Goal: Register for event/course

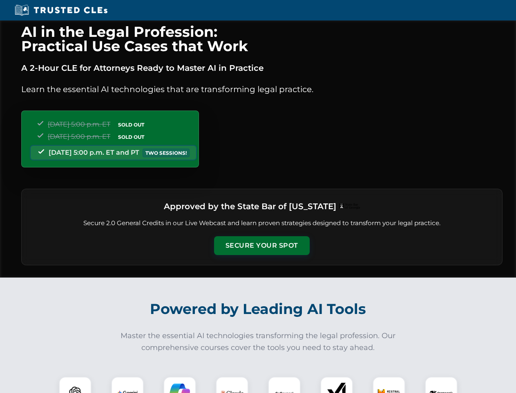
click at [262, 245] on button "Secure Your Spot" at bounding box center [262, 245] width 96 height 19
click at [75, 384] on img at bounding box center [75, 393] width 24 height 24
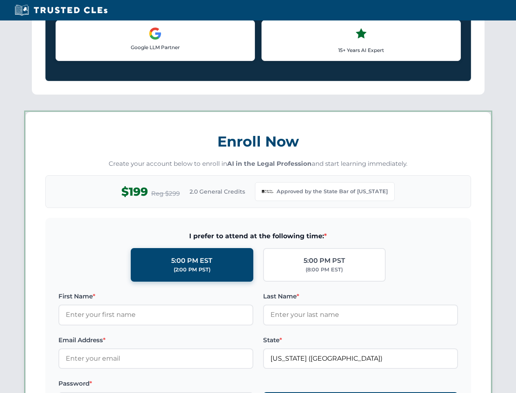
click at [128, 384] on div "AI in the Legal Profession: Practical Use Cases that Work A 2-Hour CLE for Atto…" at bounding box center [258, 382] width 516 height 1907
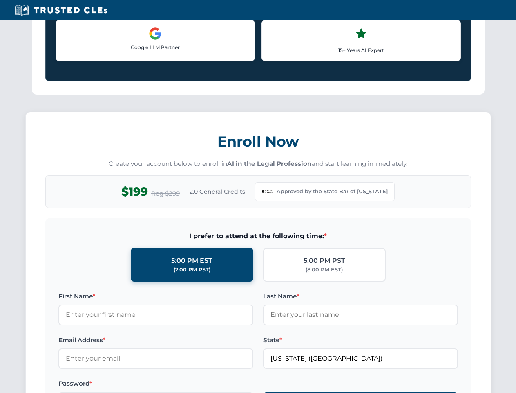
scroll to position [703, 0]
